Goal: Use online tool/utility: Utilize a website feature to perform a specific function

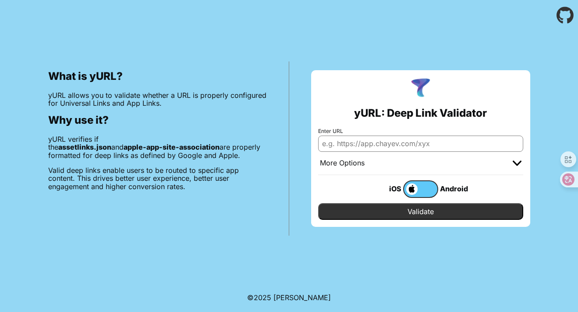
click at [429, 146] on input "Enter URL" at bounding box center [420, 143] width 205 height 16
paste input "[URL][DOMAIN_NAME]"
click at [439, 208] on input "Validate" at bounding box center [420, 211] width 205 height 17
click at [446, 141] on input "[URL][DOMAIN_NAME]" at bounding box center [420, 143] width 205 height 16
click at [424, 211] on input "Validate" at bounding box center [420, 211] width 205 height 17
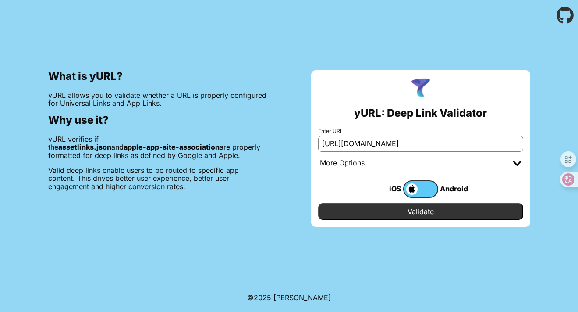
click at [356, 143] on input "https://www.ftb.niujiekeji.com" at bounding box center [420, 143] width 205 height 16
click at [408, 209] on input "Validate" at bounding box center [420, 211] width 205 height 17
click at [423, 142] on input "[URL][DOMAIN_NAME]" at bounding box center [420, 143] width 205 height 16
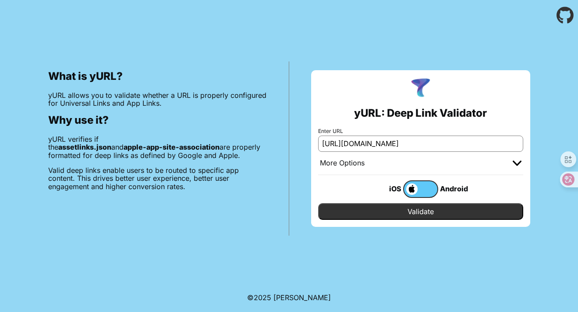
click at [423, 142] on input "https://ftb.niujiekeji.com" at bounding box center [420, 143] width 205 height 16
paste input "/"
type input "[URL][DOMAIN_NAME]"
click at [424, 210] on input "Validate" at bounding box center [420, 211] width 205 height 17
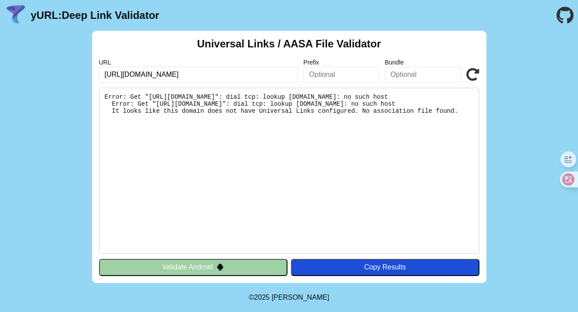
click at [239, 76] on input "[URL][DOMAIN_NAME]" at bounding box center [198, 75] width 199 height 16
type input "[URL][DOMAIN_NAME]"
click at [345, 165] on pre "Error: Get "[URL][DOMAIN_NAME]": dial tcp: lookup [DOMAIN_NAME]: no such host E…" at bounding box center [289, 171] width 380 height 166
click at [472, 69] on icon at bounding box center [472, 74] width 13 height 13
click at [138, 72] on input "[URL][DOMAIN_NAME]" at bounding box center [198, 75] width 199 height 16
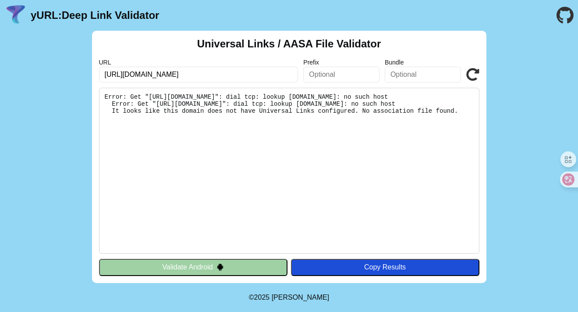
click at [138, 72] on input "https://www.ftb.niujiekeji.com" at bounding box center [198, 75] width 199 height 16
type input "https://.ftb.niujiekeji.com"
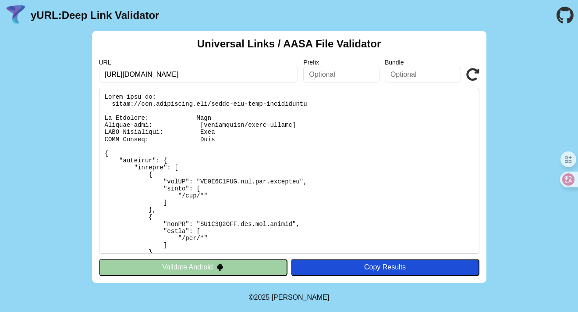
click at [217, 74] on input "https://ftb.niujiekeji.com" at bounding box center [198, 75] width 199 height 16
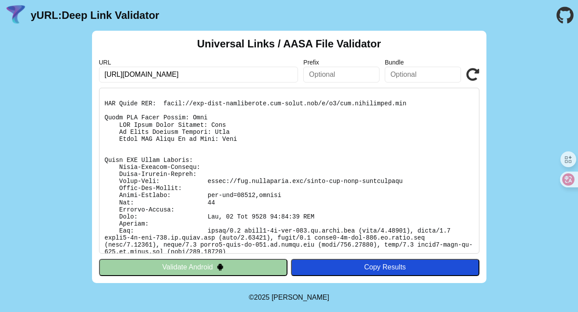
scroll to position [621, 0]
